Goal: Information Seeking & Learning: Find specific fact

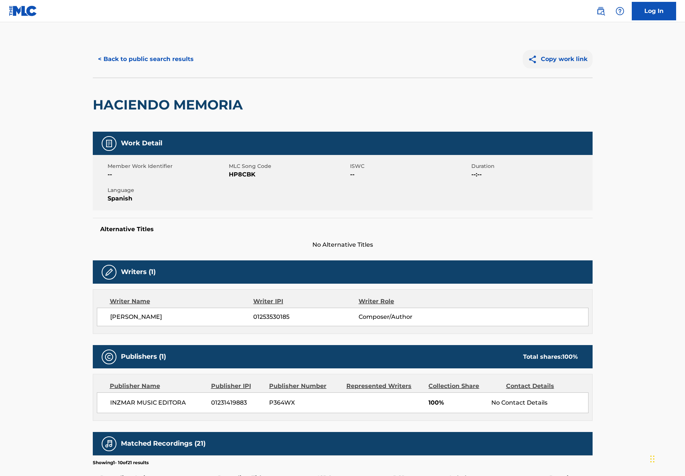
click at [553, 58] on button "Copy work link" at bounding box center [558, 59] width 70 height 18
click at [557, 60] on button "Copy work link" at bounding box center [558, 59] width 70 height 18
click at [558, 58] on button "Copy work link" at bounding box center [558, 59] width 70 height 18
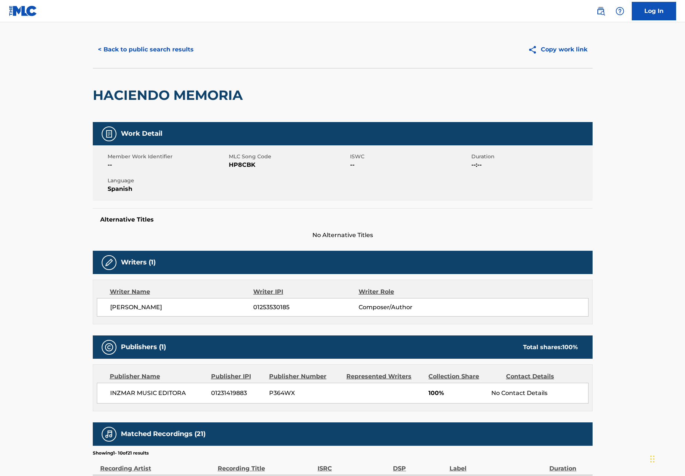
scroll to position [10, 0]
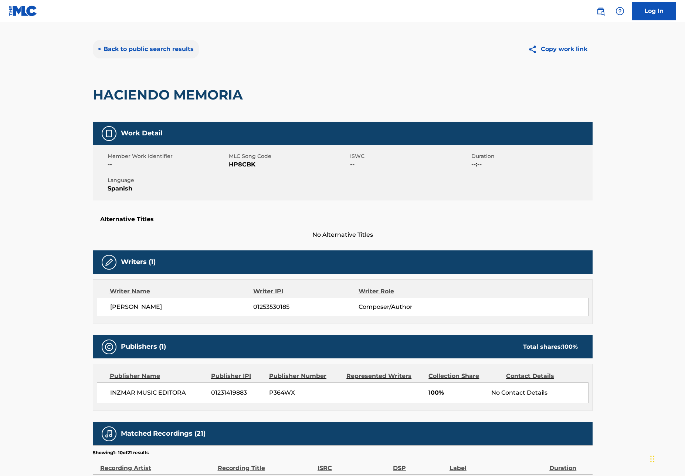
click at [136, 45] on button "< Back to public search results" at bounding box center [146, 49] width 106 height 18
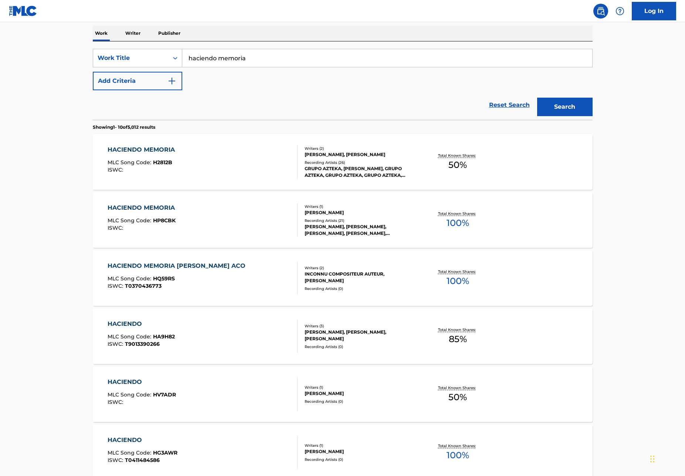
click at [335, 171] on div "GRUPO AZTEKA, [PERSON_NAME], GRUPO AZTEKA, GRUPO AZTEKA, GRUPO AZTEKA, GRUPO AZ…" at bounding box center [361, 171] width 112 height 13
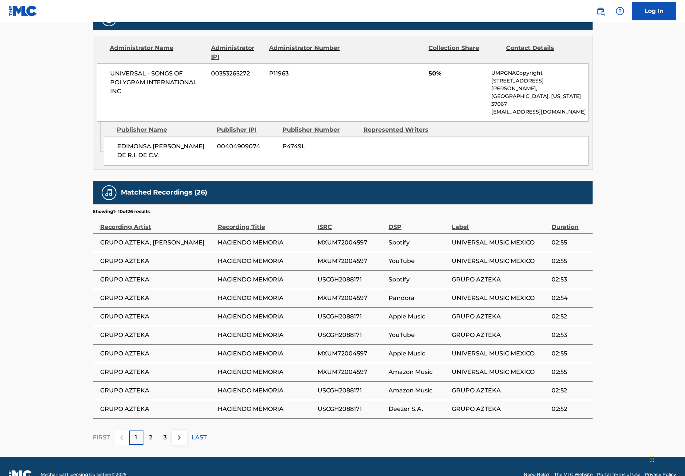
scroll to position [343, 0]
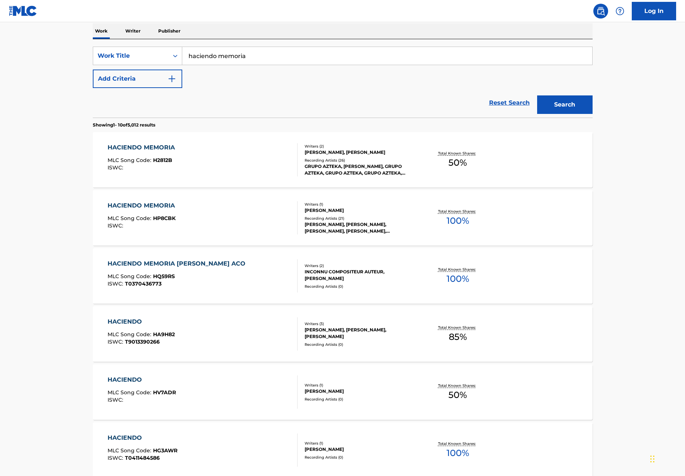
scroll to position [120, 0]
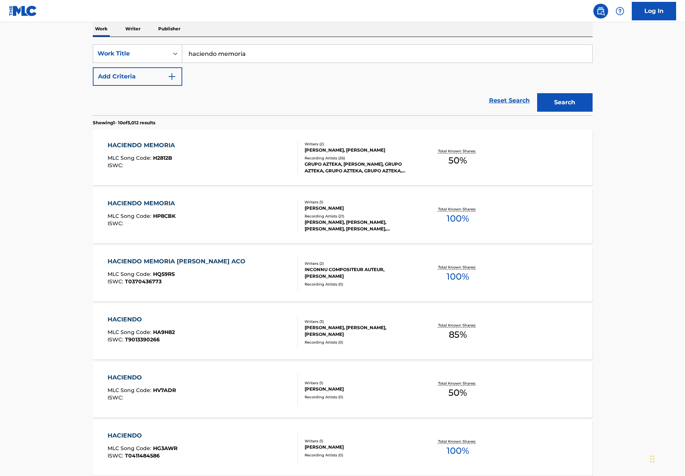
click at [135, 27] on p "Writer" at bounding box center [133, 29] width 20 height 16
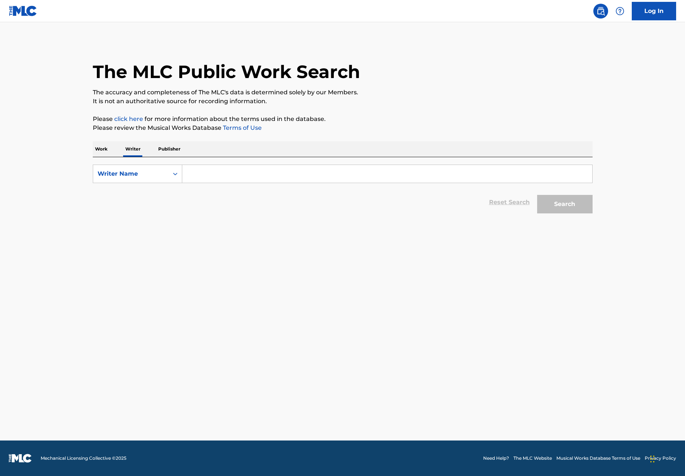
click at [207, 177] on input "Search Form" at bounding box center [387, 174] width 410 height 18
type input "[PERSON_NAME]"
click at [564, 204] on button "Search" at bounding box center [564, 204] width 55 height 18
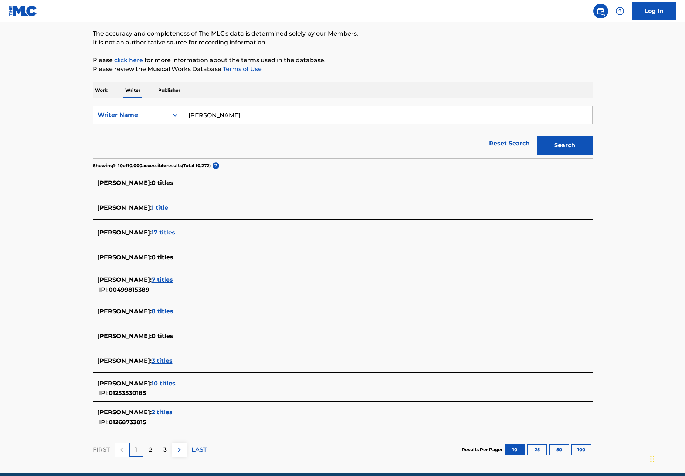
scroll to position [61, 0]
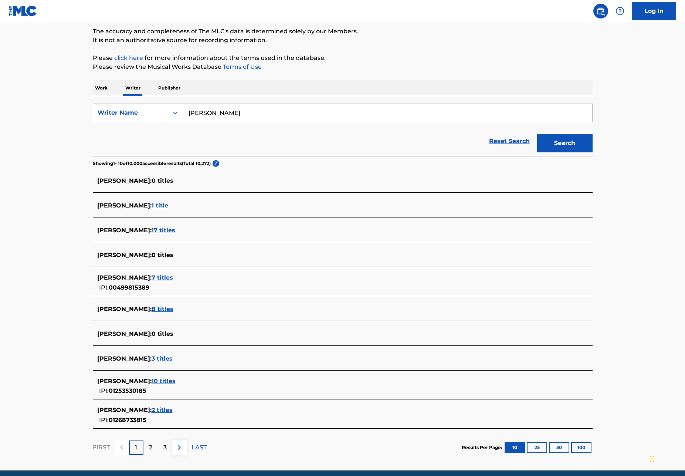
click at [176, 381] on span "10 titles" at bounding box center [164, 380] width 24 height 7
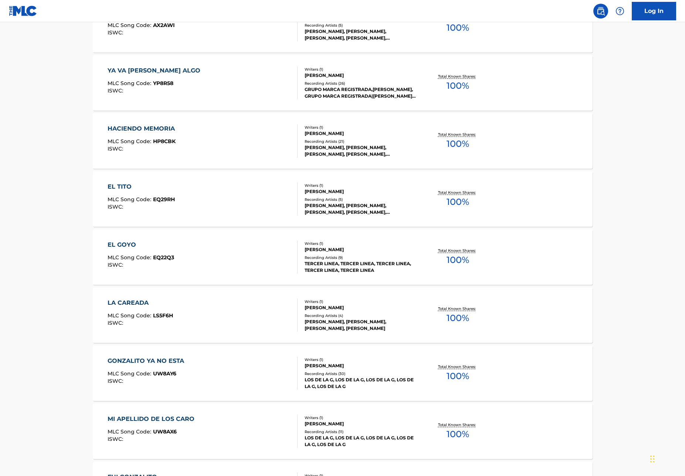
scroll to position [237, 0]
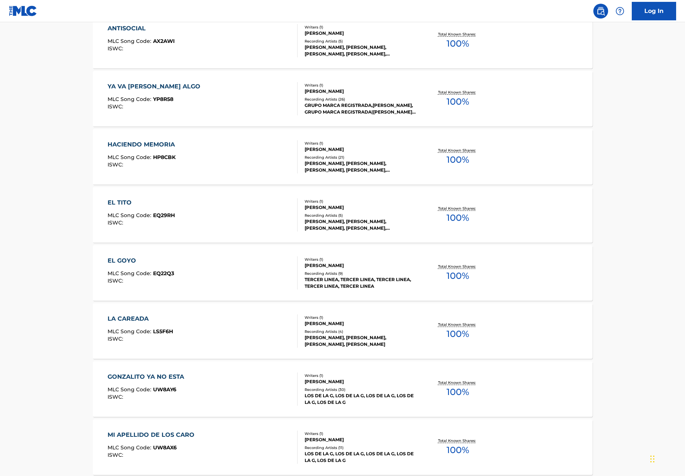
click at [339, 156] on div "Recording Artists ( 21 )" at bounding box center [361, 158] width 112 height 6
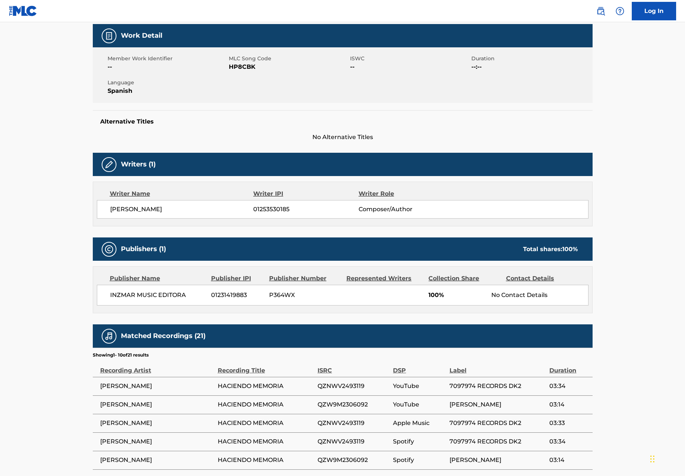
scroll to position [118, 0]
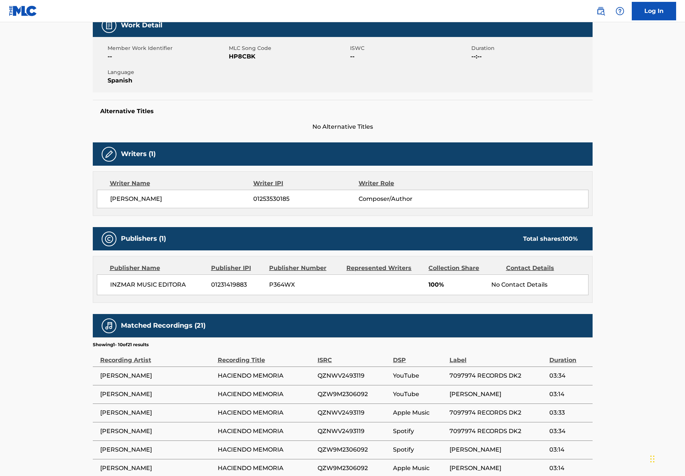
click at [156, 283] on span "INZMAR MUSIC EDITORA" at bounding box center [158, 284] width 96 height 9
copy div "INZMAR MUSIC EDITORA"
click at [109, 238] on img at bounding box center [109, 238] width 9 height 9
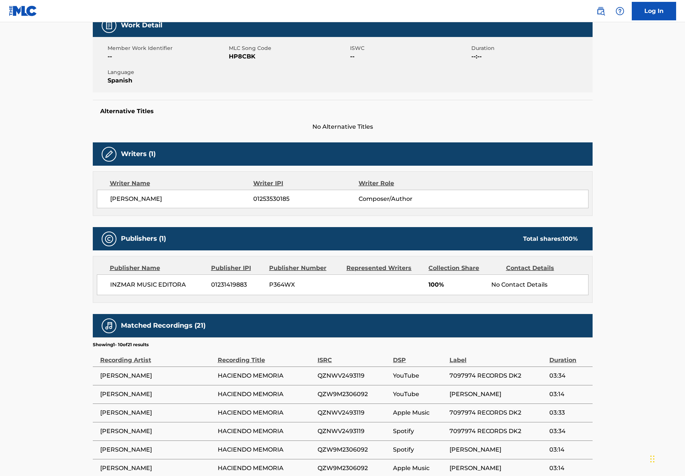
click at [522, 287] on div "No Contact Details" at bounding box center [539, 284] width 96 height 9
click at [528, 278] on div "INZMAR MUSIC EDITORA 01231419883 P364WX 100% No Contact Details" at bounding box center [343, 284] width 492 height 21
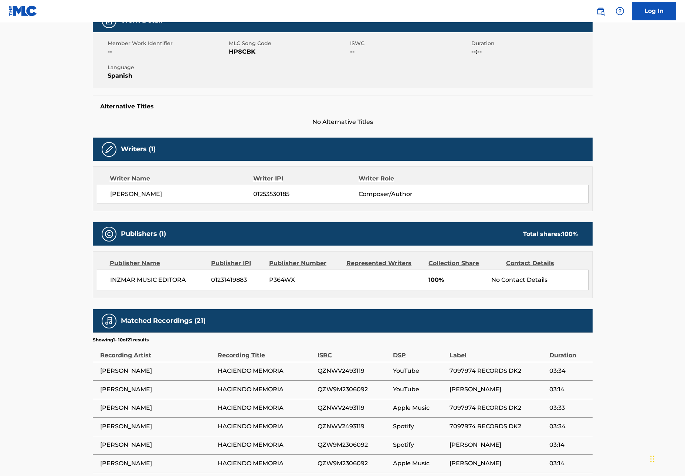
scroll to position [123, 0]
